Goal: Task Accomplishment & Management: Use online tool/utility

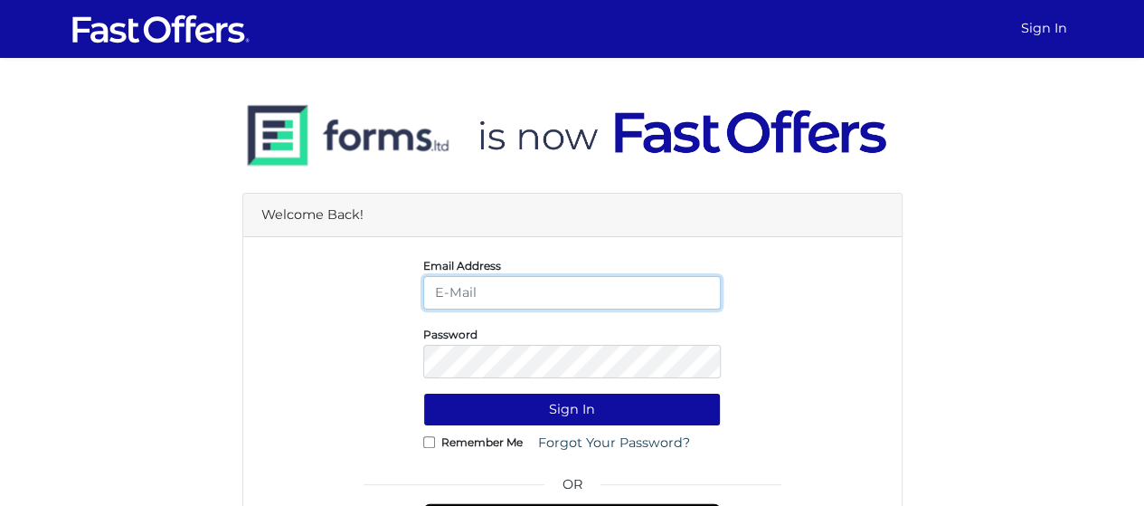
type input "[EMAIL_ADDRESS][DOMAIN_NAME]"
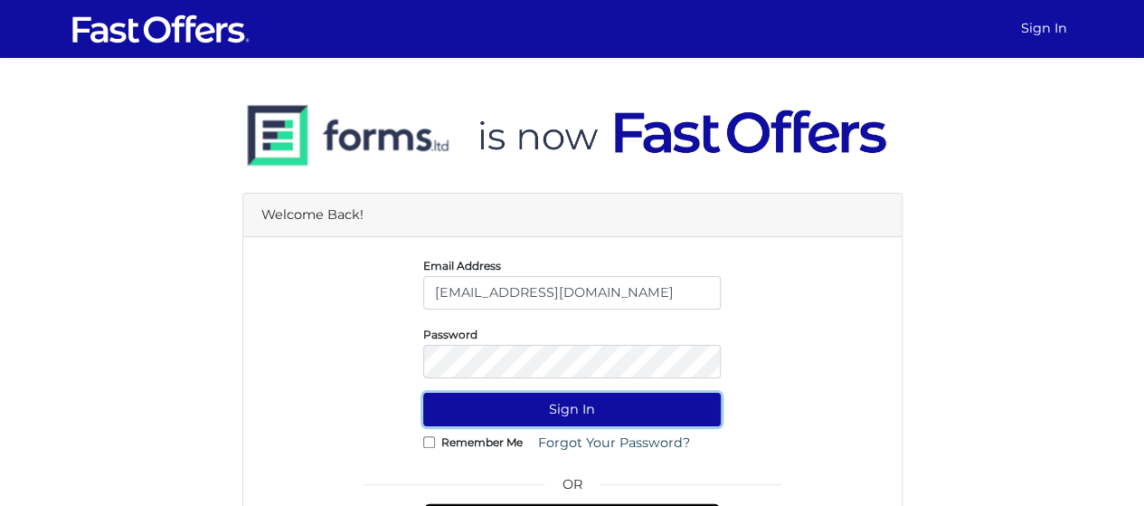
click at [596, 399] on button "Sign In" at bounding box center [572, 409] width 298 height 33
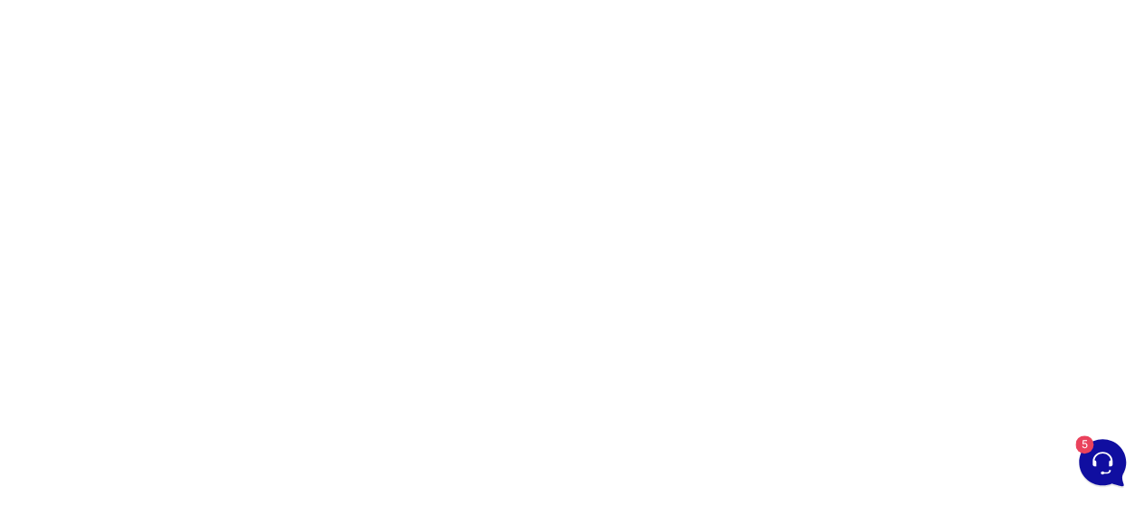
scroll to position [402, 0]
